Goal: Task Accomplishment & Management: Use online tool/utility

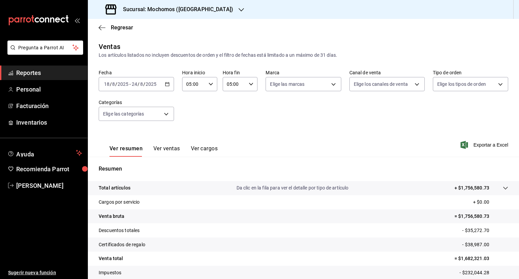
scroll to position [45, 0]
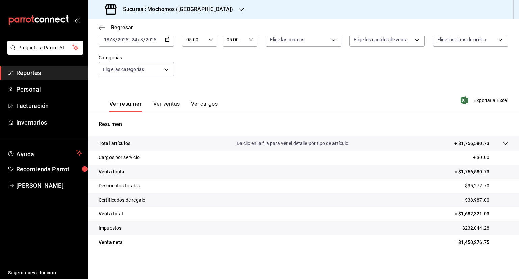
click at [168, 41] on icon "button" at bounding box center [167, 39] width 5 height 5
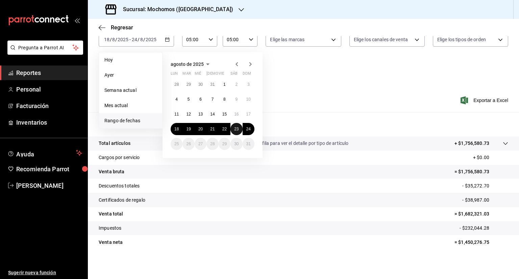
click at [241, 129] on button "23" at bounding box center [237, 129] width 12 height 12
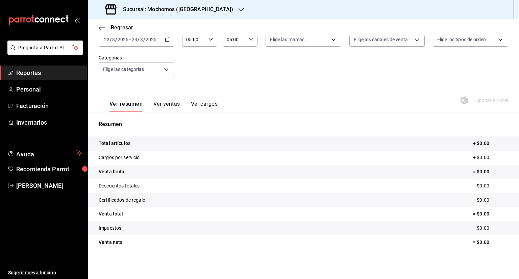
click at [166, 38] on icon "button" at bounding box center [167, 39] width 5 height 5
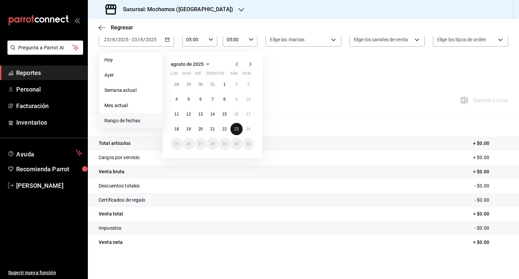
click at [234, 125] on button "23" at bounding box center [237, 129] width 12 height 12
click at [249, 127] on abbr "24" at bounding box center [248, 129] width 4 height 5
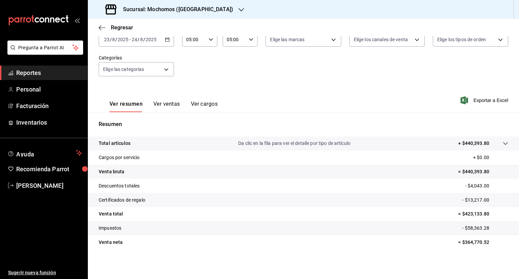
click at [162, 104] on button "Ver ventas" at bounding box center [166, 106] width 27 height 11
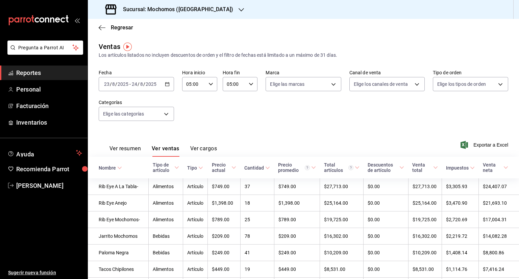
click at [478, 144] on span "Exportar a Excel" at bounding box center [485, 145] width 46 height 8
